Goal: Task Accomplishment & Management: Use online tool/utility

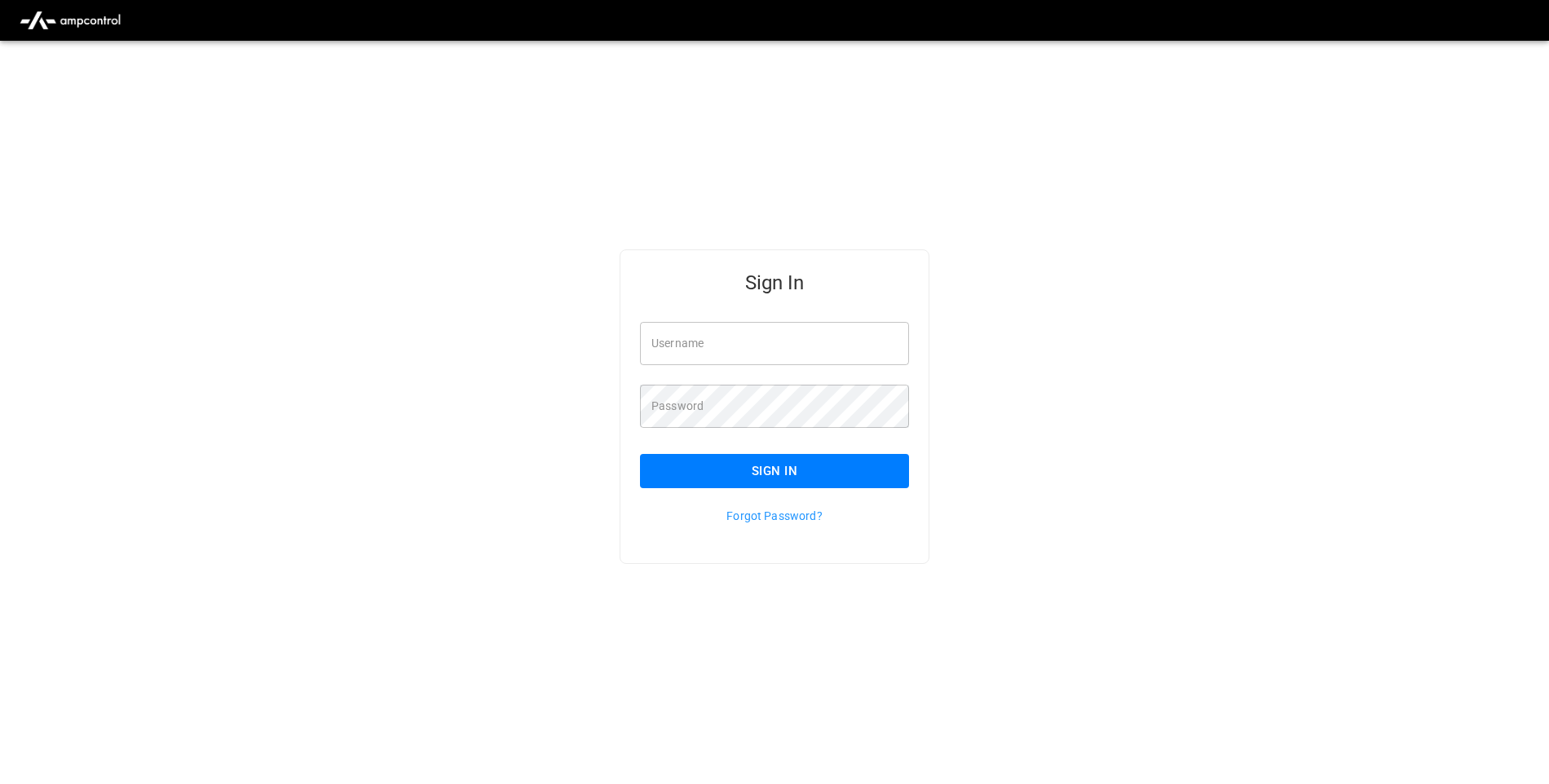
type input "**********"
click at [890, 480] on button "Sign In" at bounding box center [774, 471] width 269 height 34
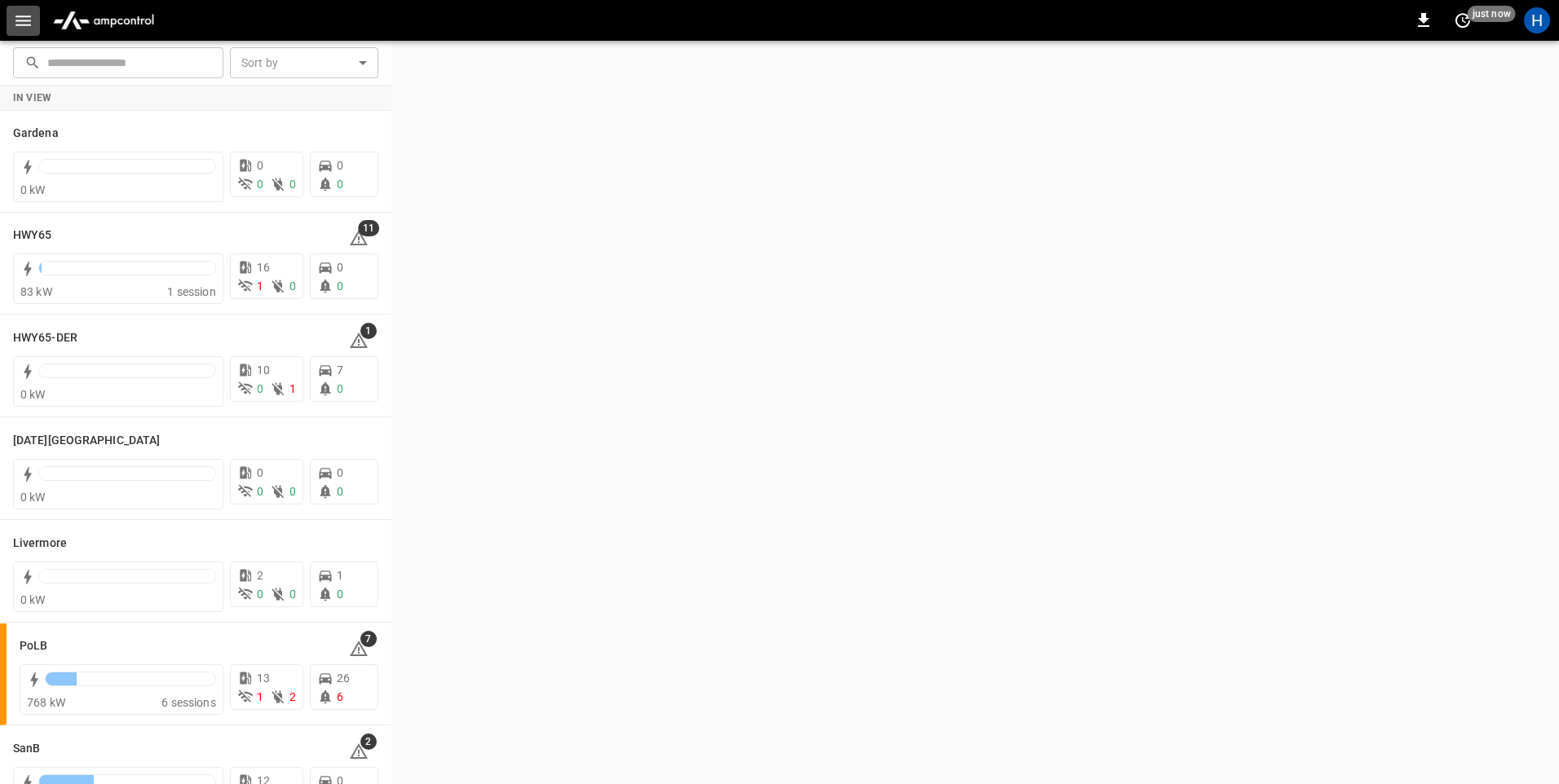
click at [33, 15] on button "button" at bounding box center [22, 21] width 33 height 30
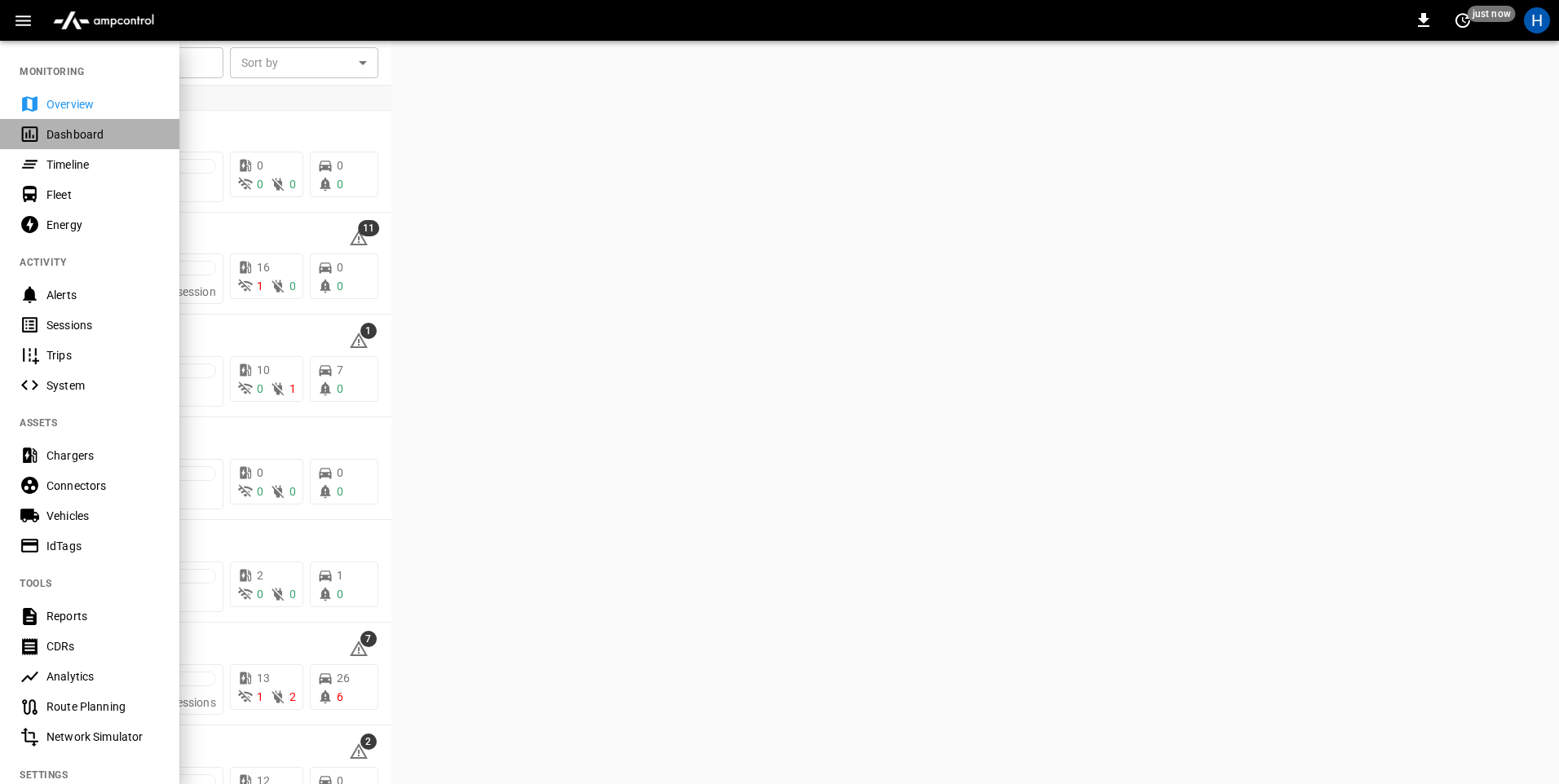
click at [133, 126] on div "Dashboard" at bounding box center [90, 135] width 180 height 30
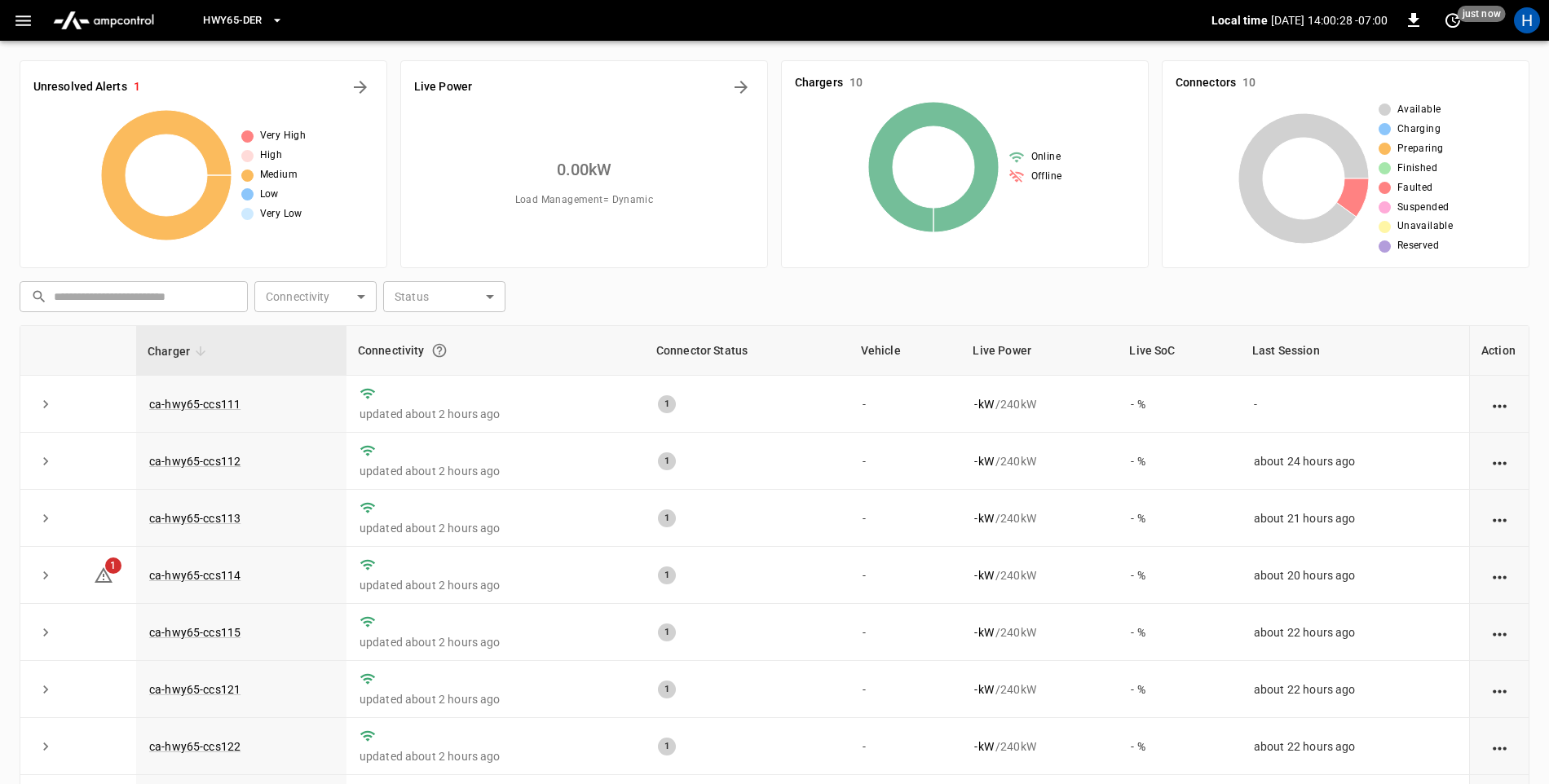
click at [280, 16] on icon "button" at bounding box center [277, 21] width 16 height 16
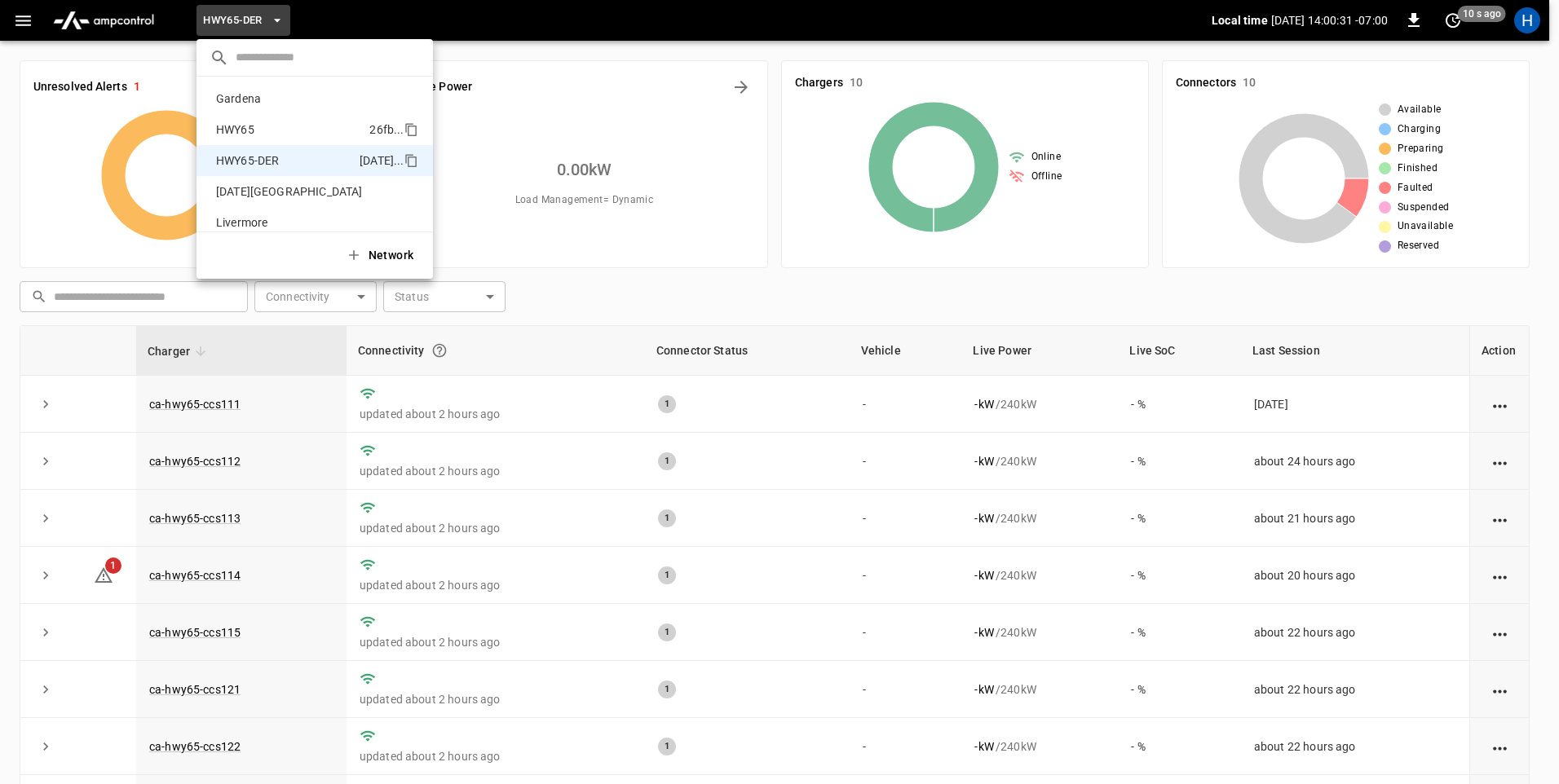
drag, startPoint x: 267, startPoint y: 129, endPoint x: 271, endPoint y: 120, distance: 9.8
click at [267, 128] on p "HWY65" at bounding box center [289, 129] width 160 height 16
